Goal: Communication & Community: Answer question/provide support

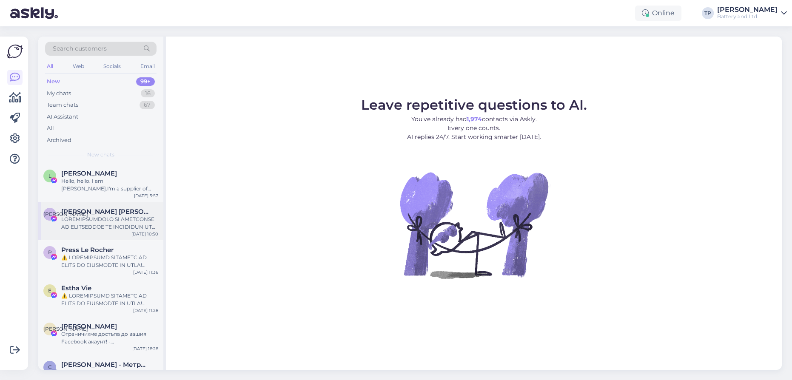
click at [106, 212] on div "[PERSON_NAME] [PERSON_NAME] [DATE] 10:50" at bounding box center [100, 221] width 125 height 38
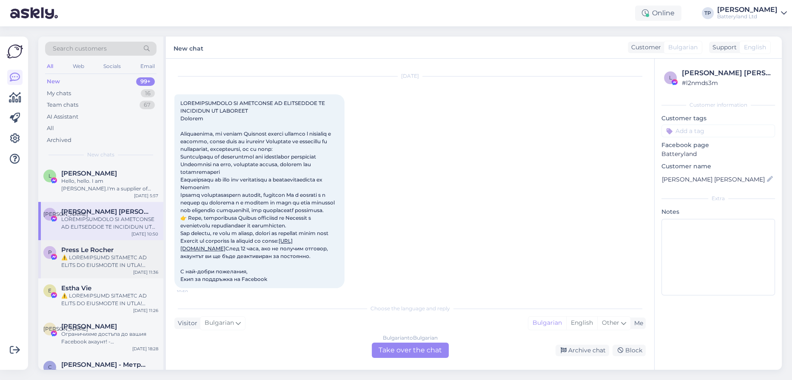
click at [102, 246] on div "Press Le Rocher" at bounding box center [109, 257] width 97 height 23
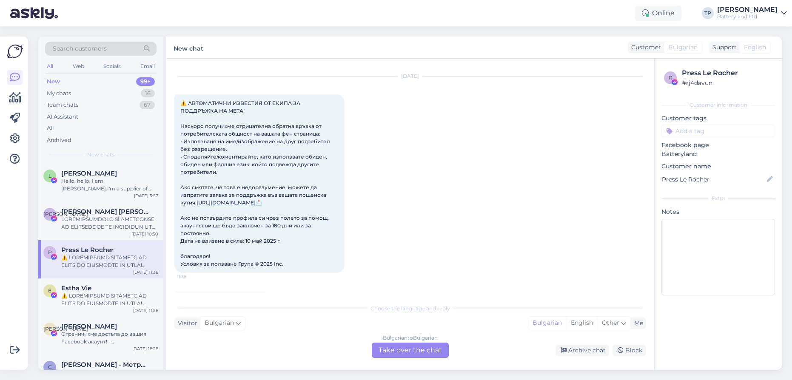
scroll to position [18, 0]
click at [77, 66] on div "Web" at bounding box center [78, 66] width 15 height 11
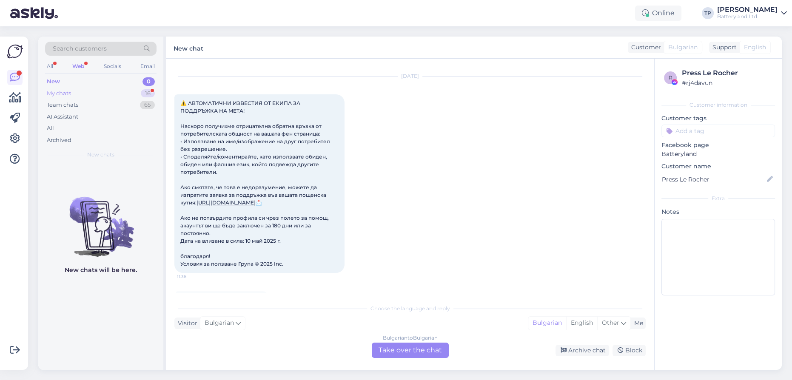
click at [70, 90] on div "My chats" at bounding box center [59, 93] width 24 height 9
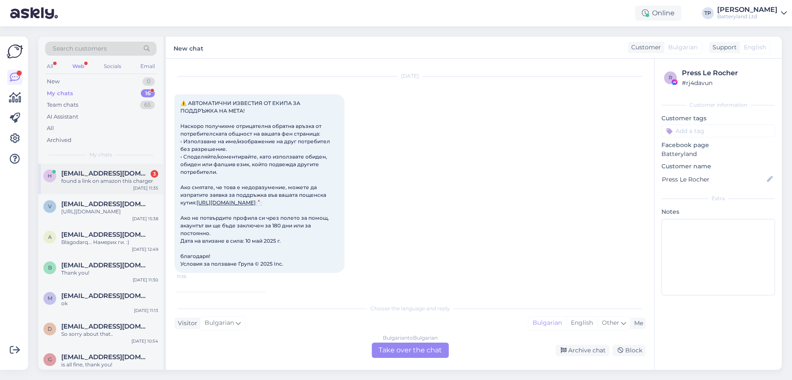
click at [100, 178] on div "[EMAIL_ADDRESS][DOMAIN_NAME] 3 found a link on amazon this charger" at bounding box center [109, 177] width 97 height 15
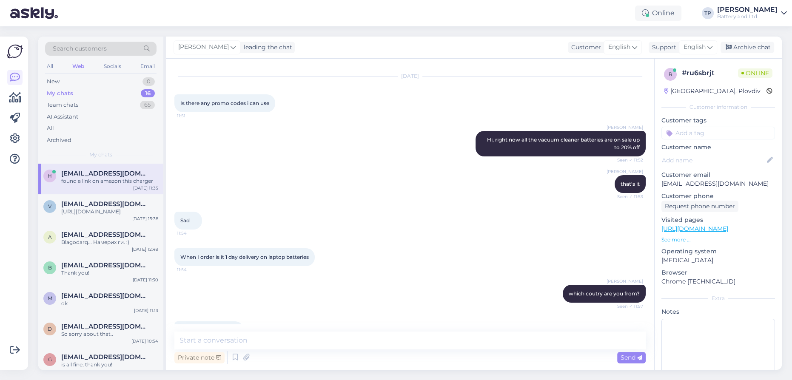
scroll to position [1023, 0]
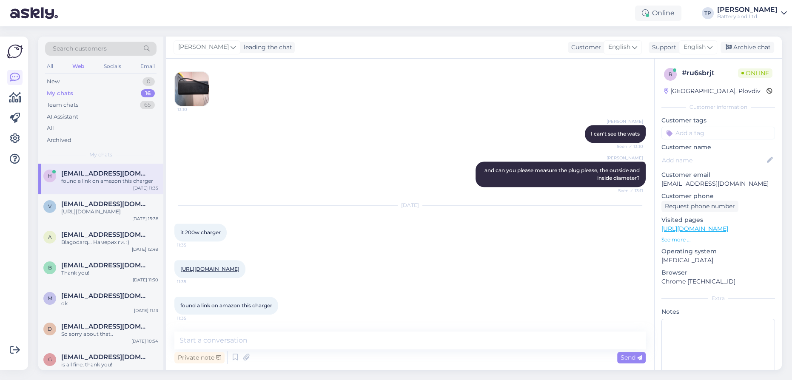
click at [239, 266] on link "[URL][DOMAIN_NAME]" at bounding box center [209, 269] width 59 height 6
click at [284, 339] on textarea at bounding box center [409, 341] width 471 height 18
type textarea "Hello again"
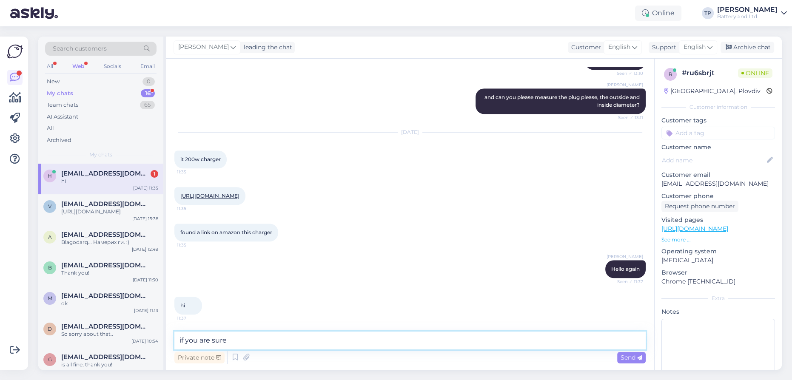
scroll to position [1096, 0]
type textarea "if you are sure that this is the charger we have it"
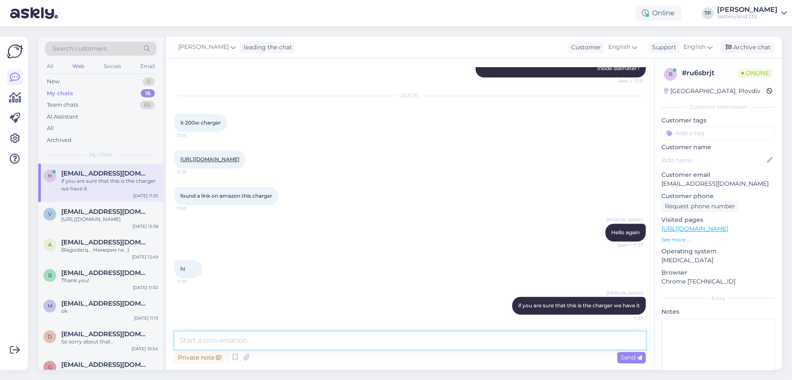
paste textarea "[URL][DOMAIN_NAME]"
type textarea "[URL][DOMAIN_NAME]"
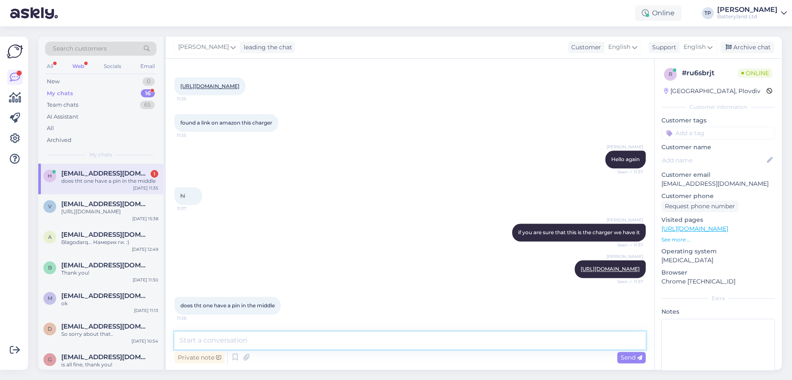
scroll to position [1213, 0]
paste textarea "[URL][DOMAIN_NAME]"
type textarea "[URL][DOMAIN_NAME]"
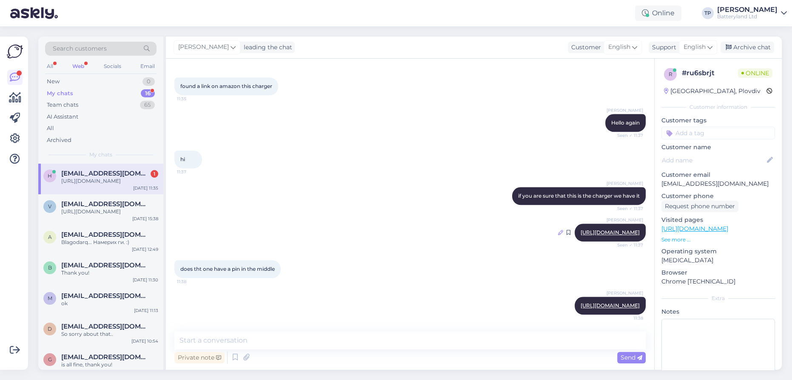
click at [558, 230] on icon at bounding box center [560, 232] width 5 height 5
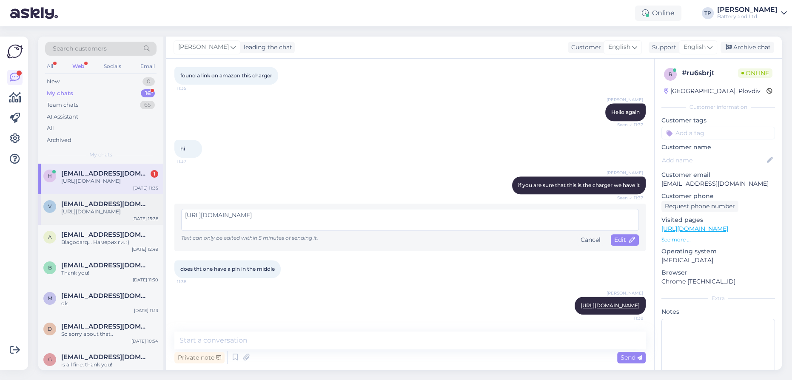
drag, startPoint x: 433, startPoint y: 212, endPoint x: 101, endPoint y: 202, distance: 332.7
click at [101, 202] on div "Search customers All Web Socials Email New 0 My chats 16 Team chats 65 AI Assis…" at bounding box center [409, 203] width 743 height 333
type textarea "."
click at [629, 237] on icon at bounding box center [632, 240] width 6 height 6
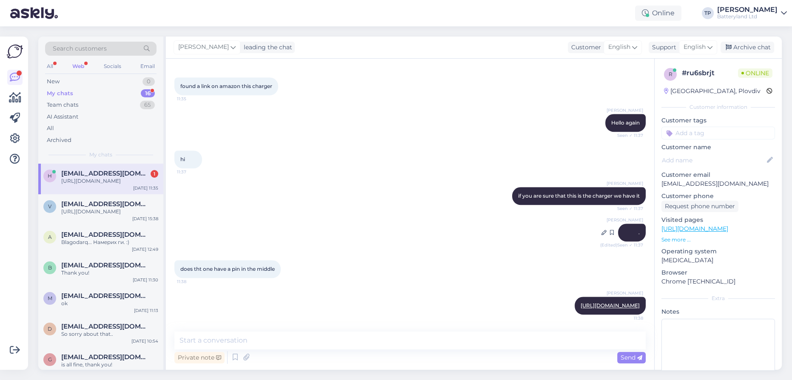
scroll to position [1250, 0]
click at [239, 339] on textarea at bounding box center [409, 341] width 471 height 18
type textarea "Yes, you can see the last picture"
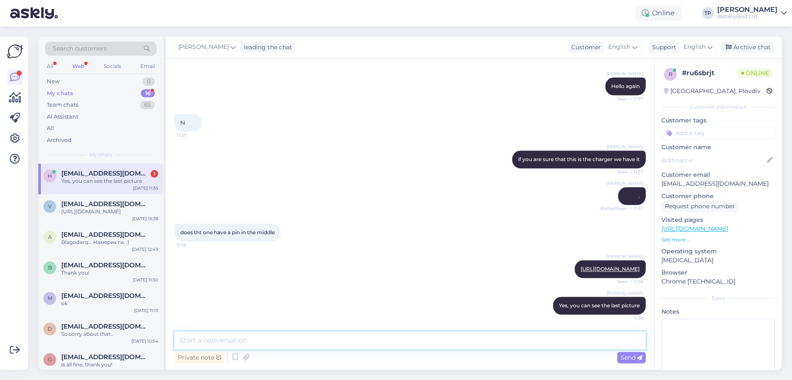
scroll to position [1286, 0]
click at [581, 266] on link "[URL][DOMAIN_NAME]" at bounding box center [610, 269] width 59 height 6
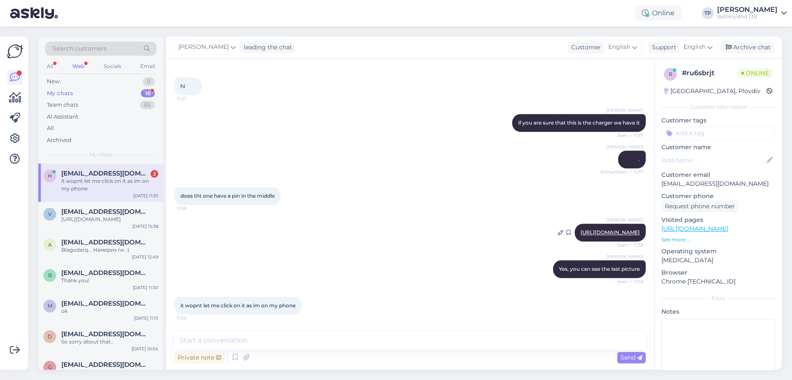
scroll to position [1323, 0]
click at [252, 343] on textarea at bounding box center [409, 341] width 471 height 18
click at [249, 339] on textarea "it has a pin of the midle, yes" at bounding box center [409, 341] width 471 height 18
type textarea "it has a pin of the middle, yes"
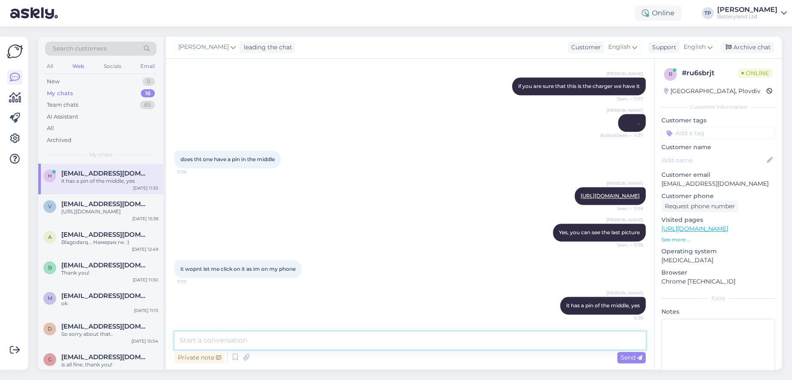
scroll to position [1360, 0]
type textarea "So , you can buy it from us"
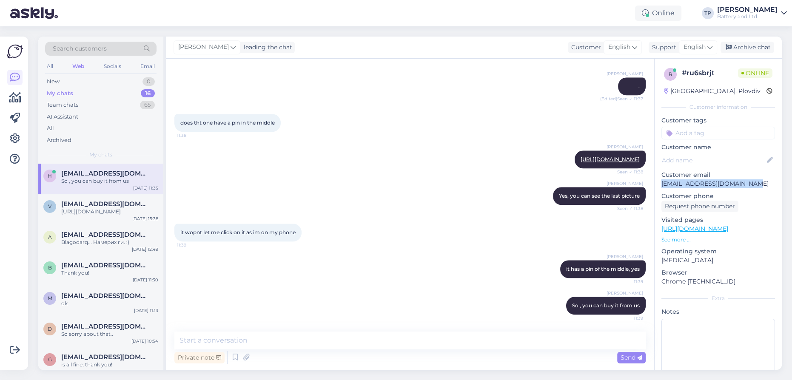
drag, startPoint x: 717, startPoint y: 182, endPoint x: 659, endPoint y: 182, distance: 57.8
click at [659, 182] on div "r # ru6sbrjt Online [GEOGRAPHIC_DATA], Plovdiv Customer information Customer ta…" at bounding box center [718, 234] width 127 height 350
copy p "[EMAIL_ADDRESS][DOMAIN_NAME]"
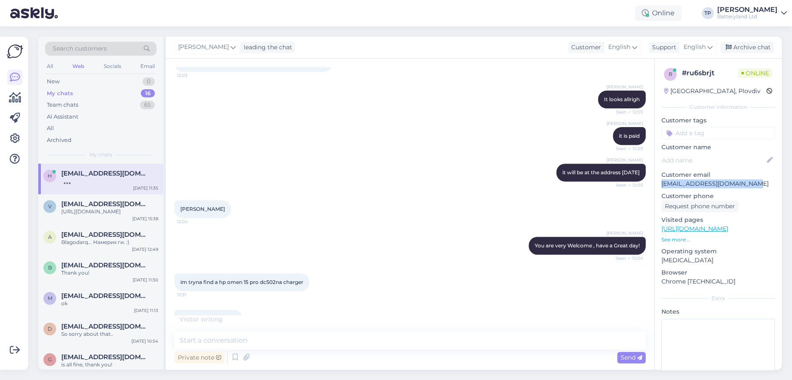
scroll to position [275, 0]
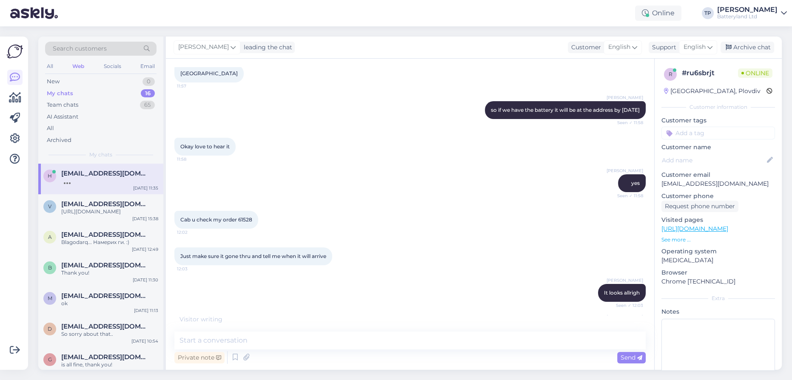
click at [242, 223] on span "Cab u check my order 61528" at bounding box center [216, 219] width 72 height 6
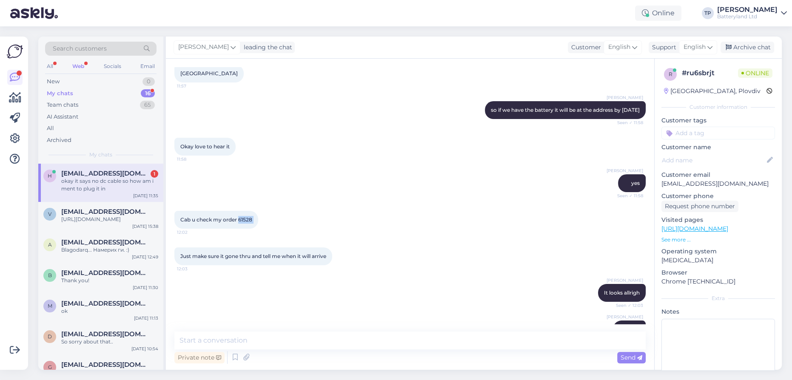
scroll to position [1432, 0]
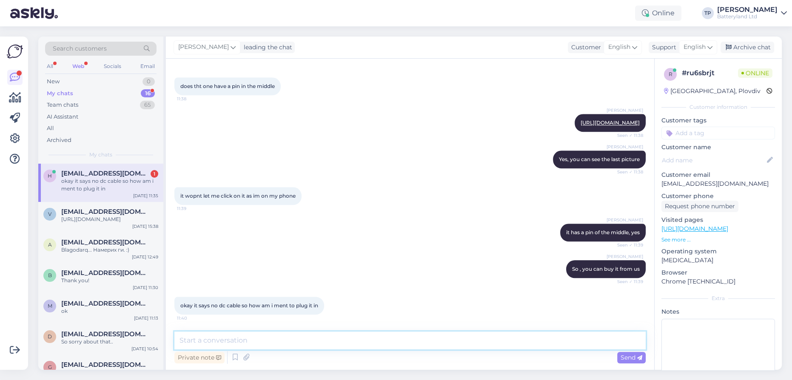
click at [245, 343] on textarea at bounding box center [409, 341] width 471 height 18
click at [224, 339] on textarea "you can ad it or use your dc cable form your otiginal charger" at bounding box center [409, 341] width 471 height 18
type textarea "you can ad it to your order or use your dc cable form your otiginal charger"
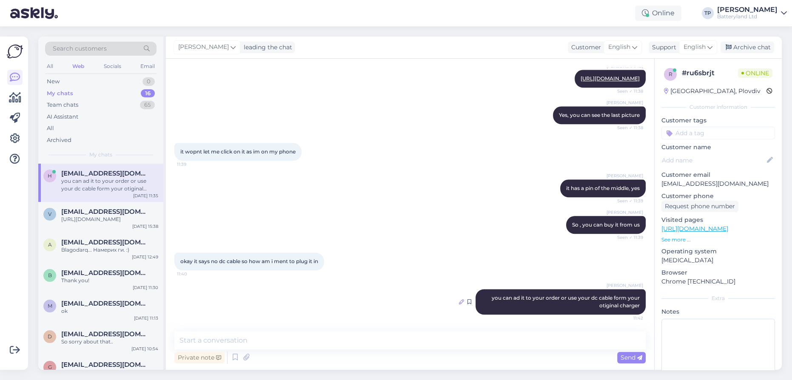
click at [459, 301] on icon at bounding box center [461, 301] width 5 height 5
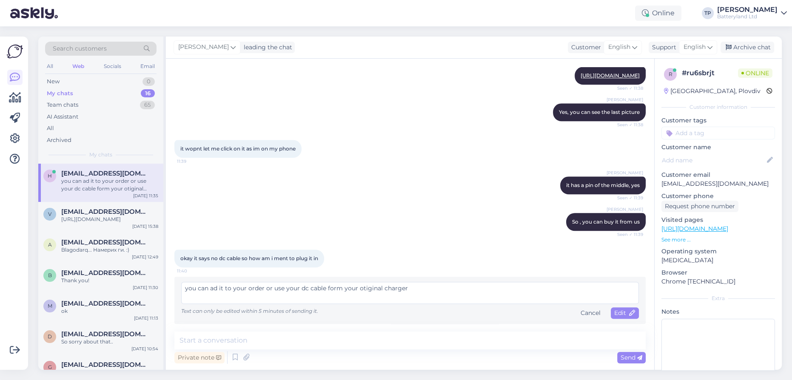
click at [360, 291] on textarea "you can ad it to your order or use your dc cable form your otiginal charger" at bounding box center [410, 293] width 458 height 22
type textarea "you can ad it to your order or use your dc cable form your original charger"
click at [614, 314] on span "Edit" at bounding box center [624, 313] width 21 height 8
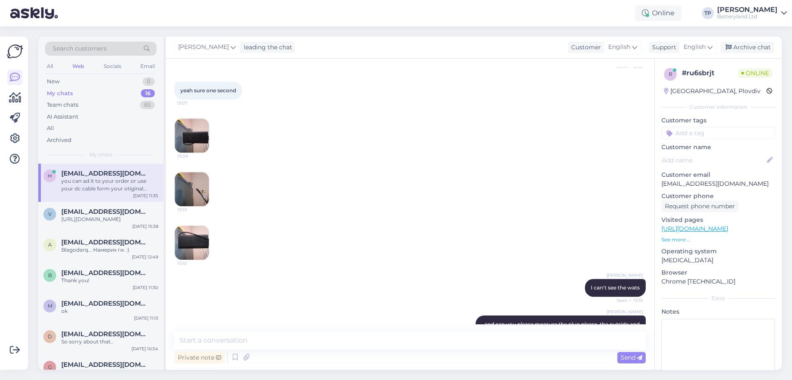
scroll to position [781, 0]
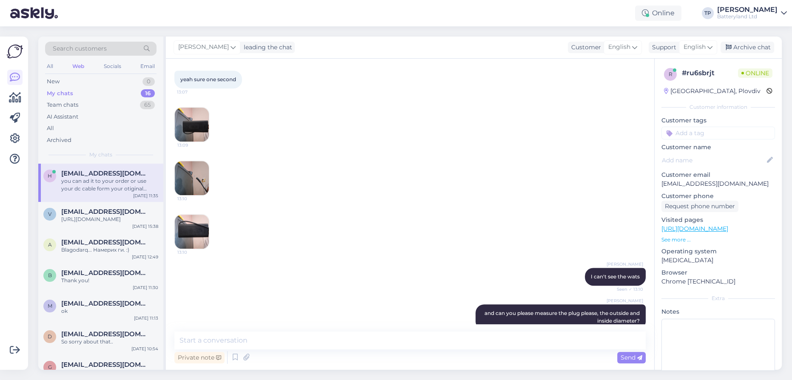
click at [201, 137] on img at bounding box center [192, 125] width 34 height 34
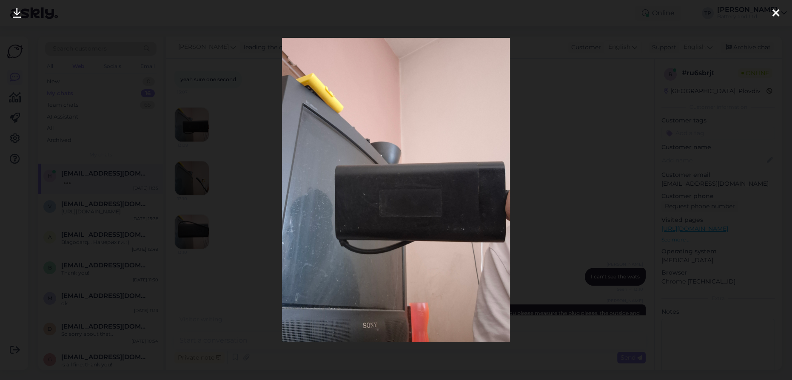
click at [774, 11] on icon at bounding box center [775, 13] width 7 height 11
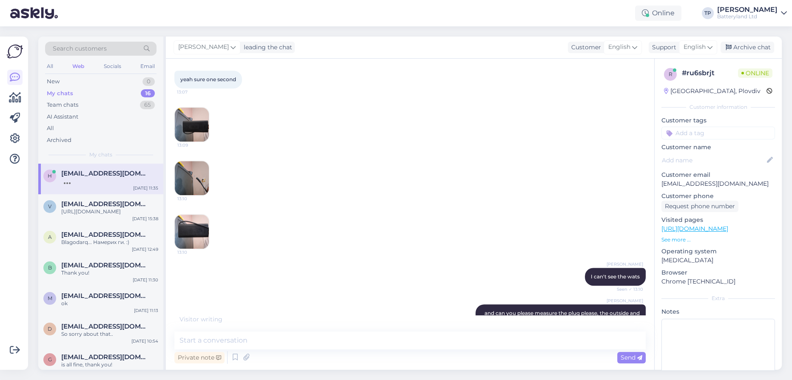
click at [185, 195] on img at bounding box center [192, 178] width 34 height 34
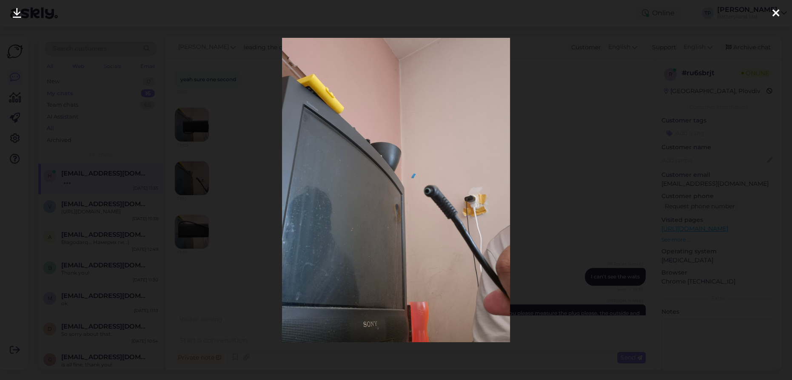
click at [778, 9] on icon at bounding box center [775, 13] width 7 height 11
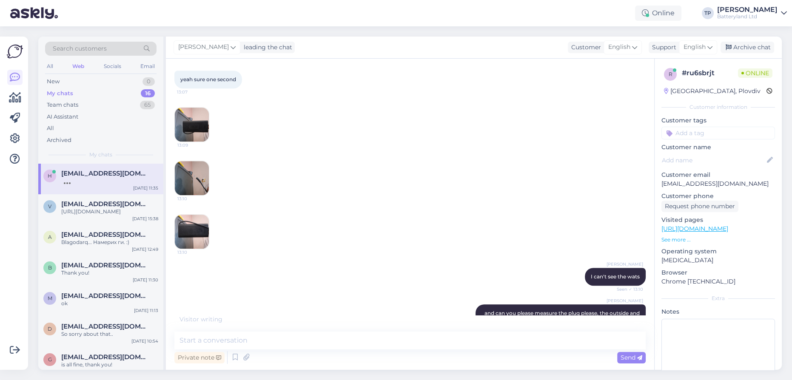
click at [182, 236] on img at bounding box center [192, 232] width 34 height 34
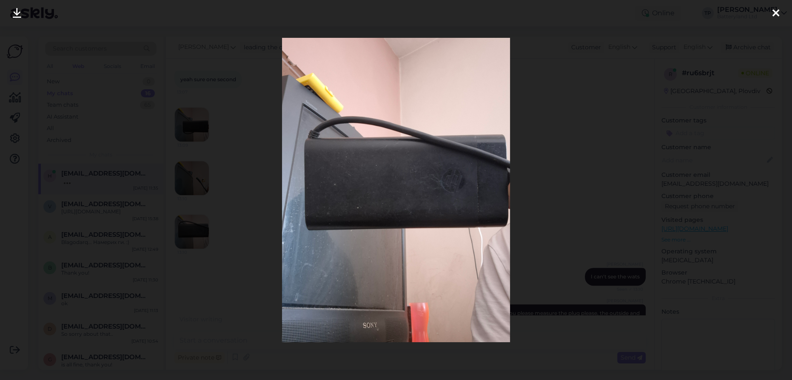
scroll to position [1513, 0]
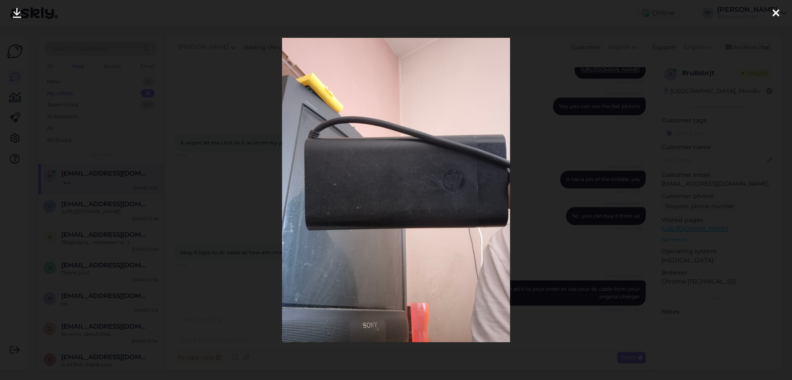
click at [774, 13] on icon at bounding box center [775, 13] width 7 height 11
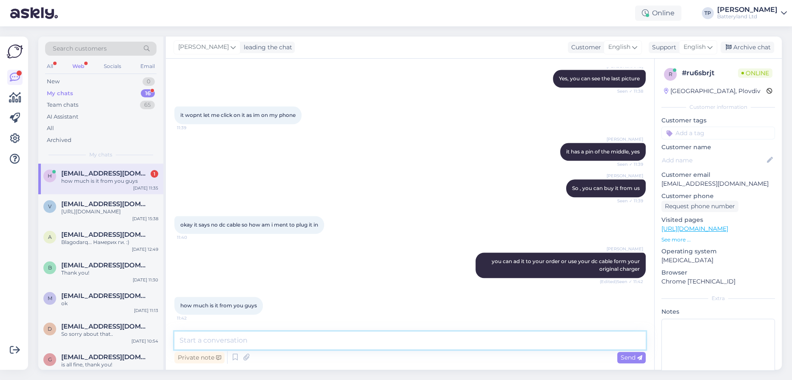
click at [234, 341] on textarea at bounding box center [409, 341] width 471 height 18
type textarea "about 2.5 or 3 euros"
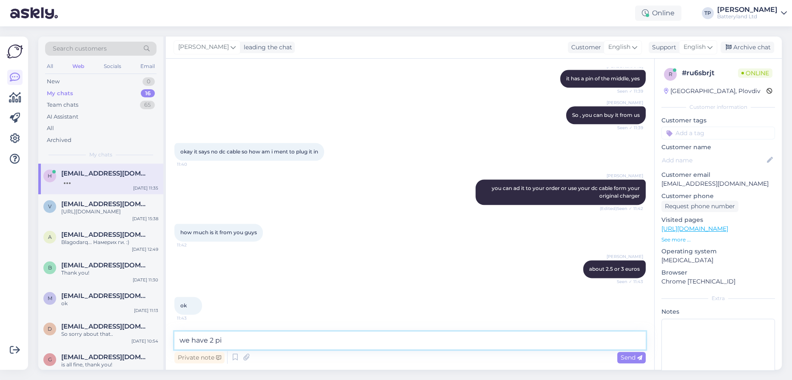
scroll to position [1631, 0]
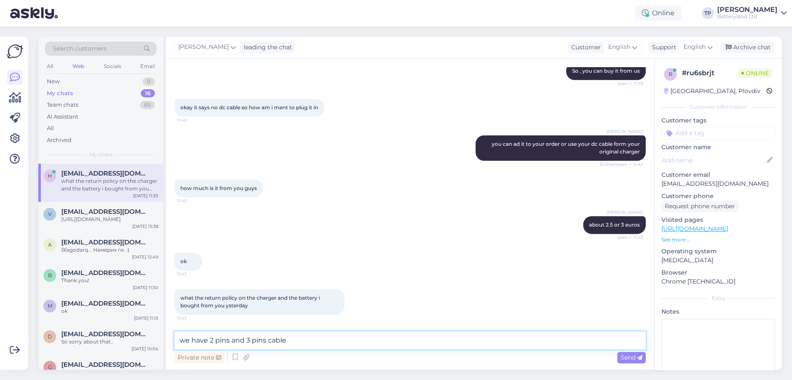
type textarea "we have 2 pins and 3 pins cables"
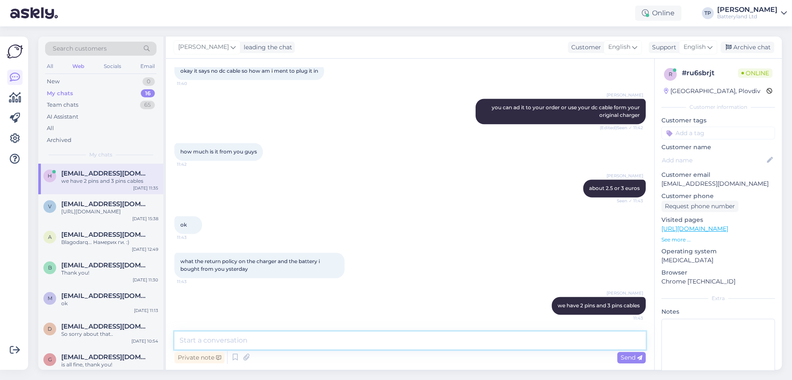
paste textarea "[URL][DOMAIN_NAME]"
type textarea "[URL][DOMAIN_NAME]"
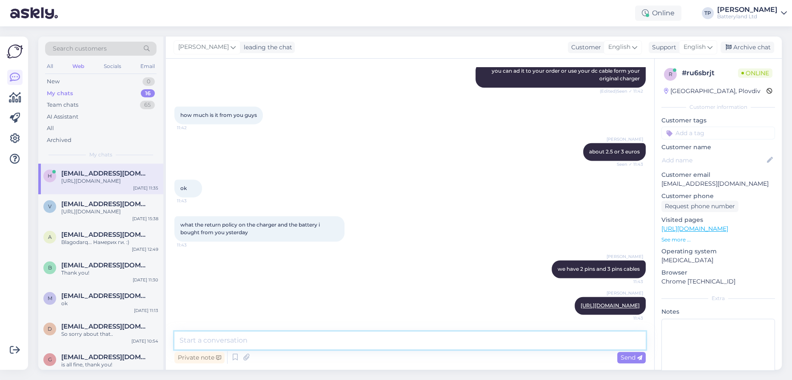
paste textarea "[URL][DOMAIN_NAME]"
type textarea "[URL][DOMAIN_NAME]"
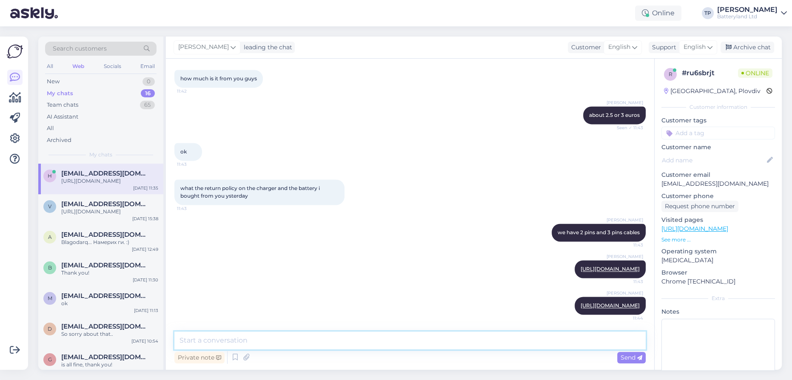
scroll to position [1748, 0]
click at [581, 266] on link "[URL][DOMAIN_NAME]" at bounding box center [610, 269] width 59 height 6
click at [222, 336] on textarea at bounding box center [409, 341] width 471 height 18
paste textarea "[URL][DOMAIN_NAME]"
type textarea "[URL][DOMAIN_NAME]"
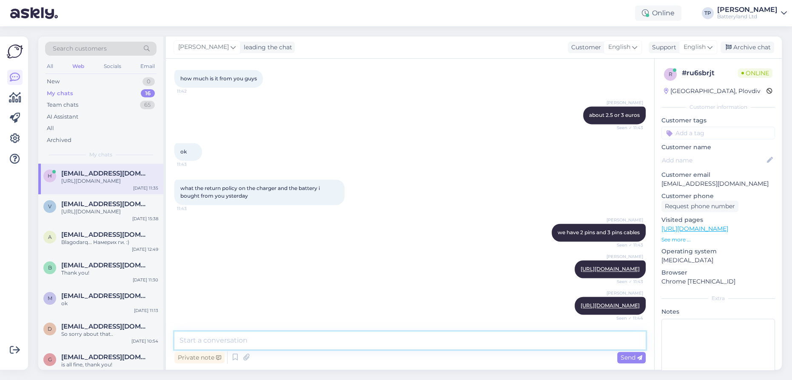
scroll to position [1792, 0]
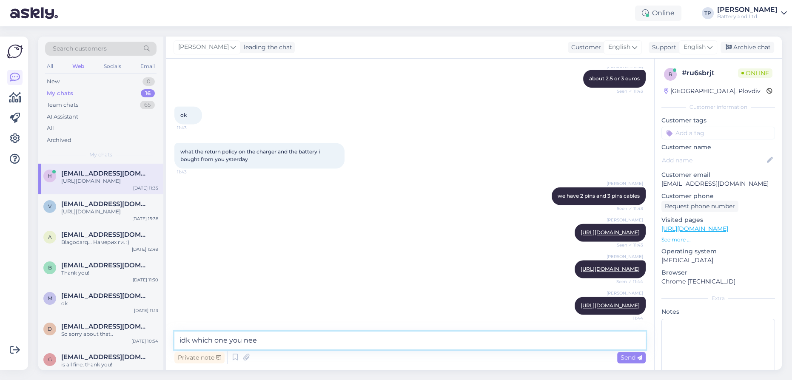
type textarea "idk which one you need"
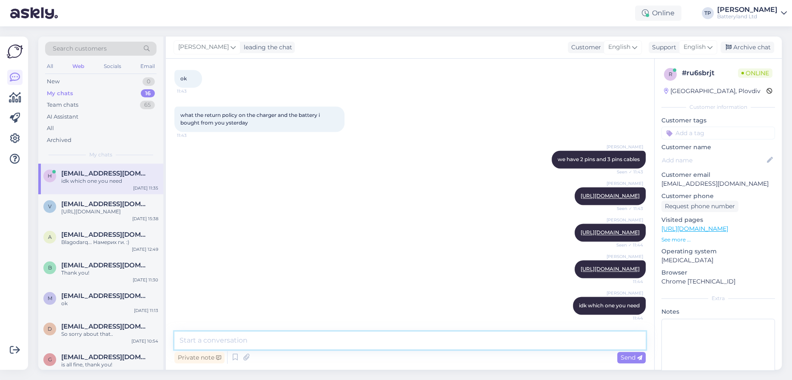
scroll to position [1791, 0]
type textarea "you want to return them?"
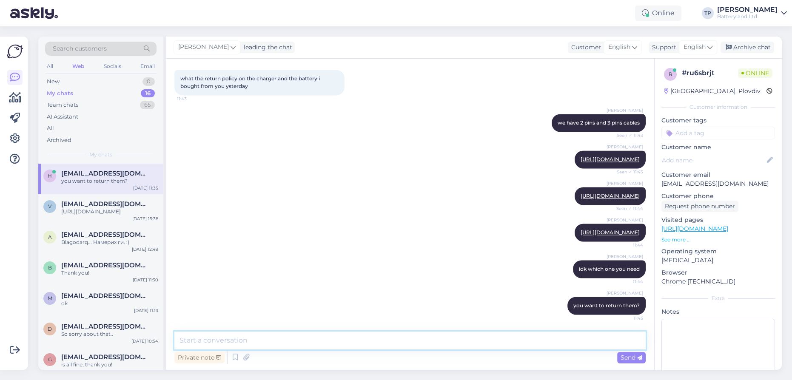
scroll to position [1865, 0]
type textarea "the battery has an year warranty"
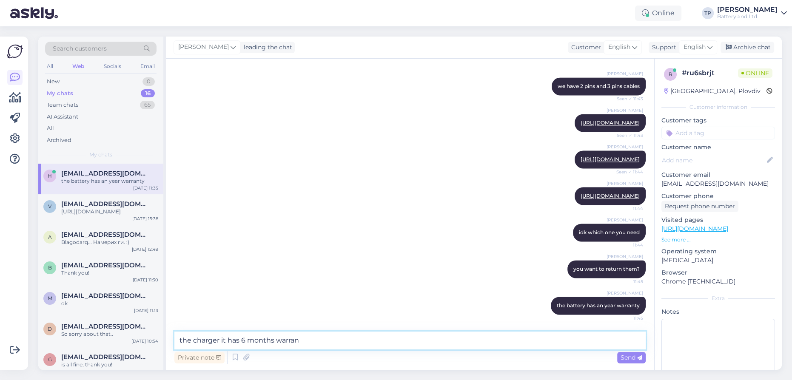
type textarea "the charger it has 6 months warrany"
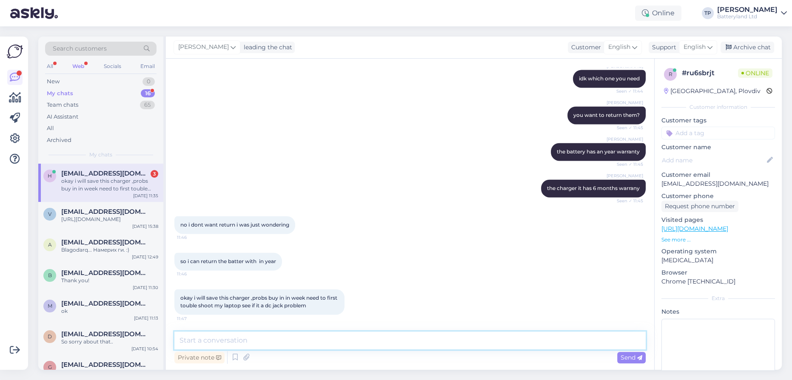
scroll to position [2056, 0]
type textarea "ok"
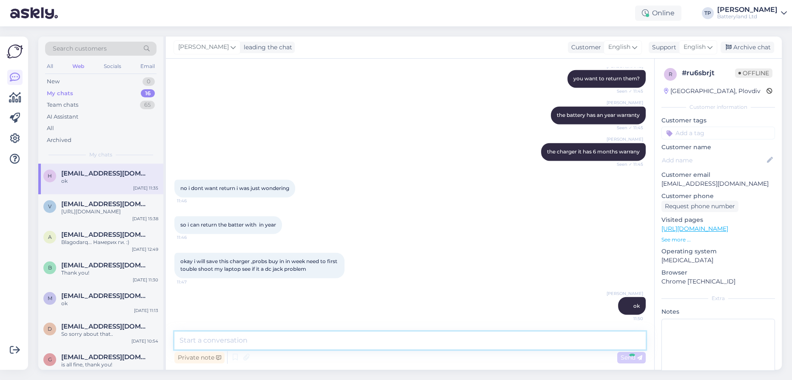
scroll to position [2093, 0]
type textarea "Only if the battery gas some defect it can use the warrant period"
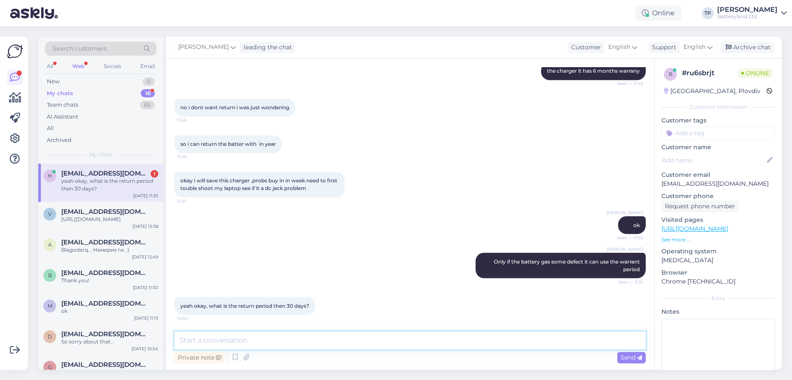
scroll to position [2173, 0]
type textarea "yes"
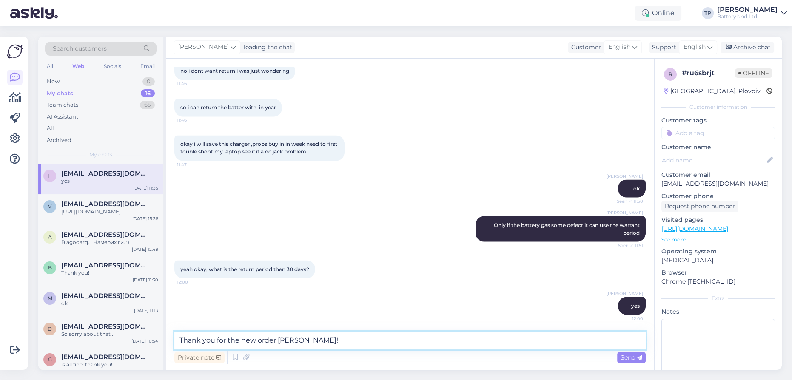
click at [278, 337] on textarea "Thank you for the new order [PERSON_NAME]!" at bounding box center [409, 341] width 471 height 18
type textarea "Thank you for the new order [PERSON_NAME]!"
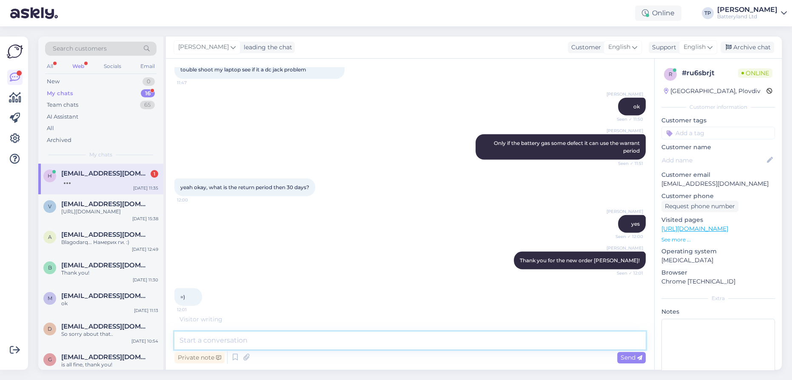
scroll to position [2283, 0]
type textarea """
type textarea ":)"
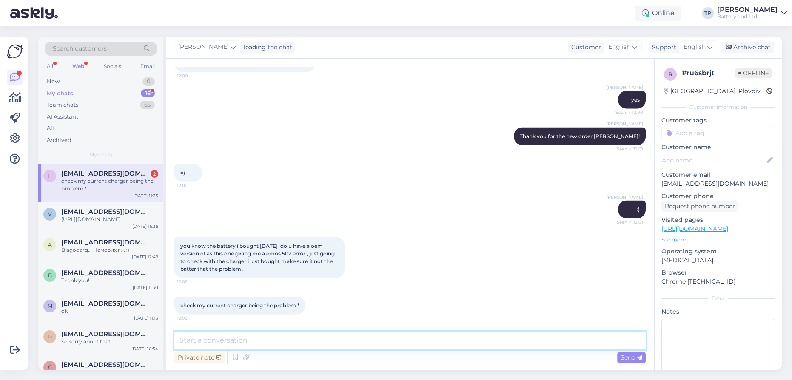
scroll to position [2416, 0]
type textarea "Yes, that is the best way to check the battery , with another and new charger"
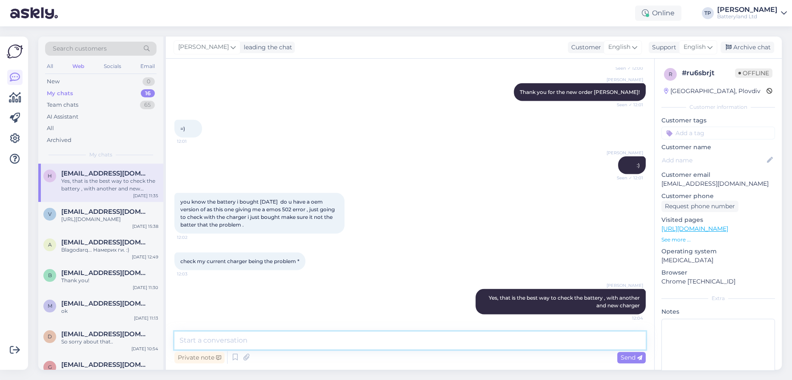
scroll to position [2460, 0]
type textarea "Thank you!!"
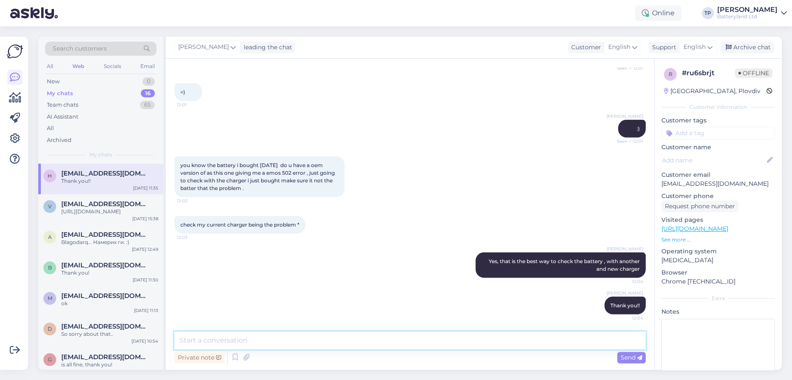
scroll to position [2497, 0]
